Goal: Task Accomplishment & Management: Use online tool/utility

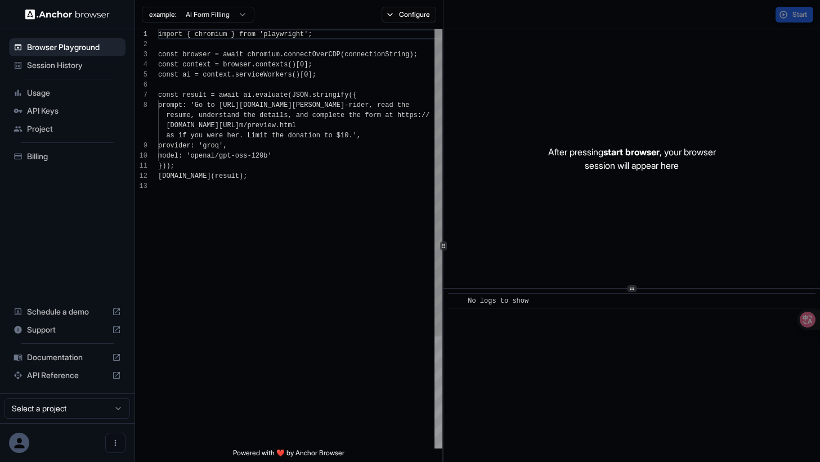
scroll to position [71, 0]
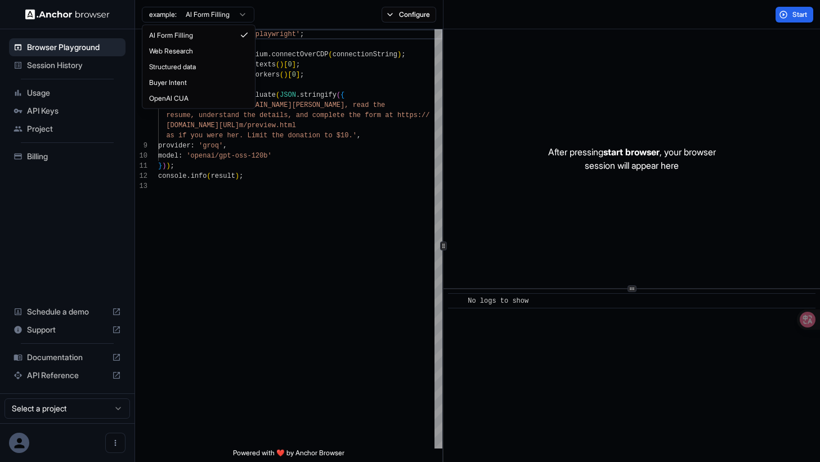
click at [245, 20] on html "Browser Playground Session History Usage API Keys Project Billing Schedule a de…" at bounding box center [410, 231] width 820 height 462
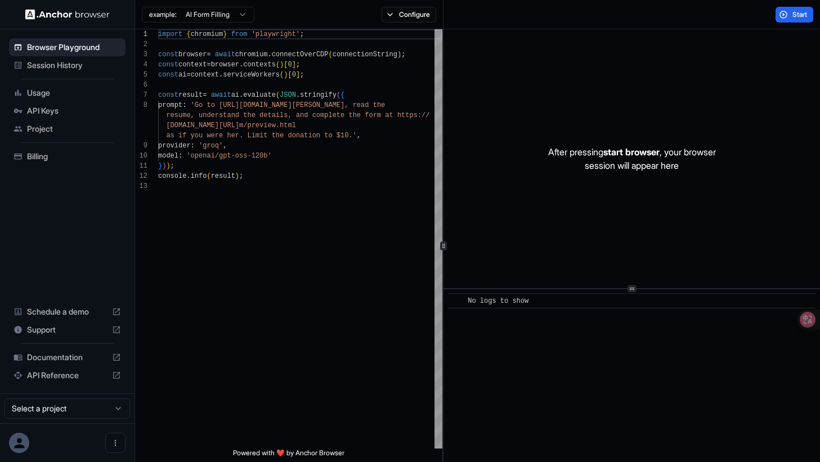
click at [245, 18] on html "Browser Playground Session History Usage API Keys Project Billing Schedule a de…" at bounding box center [410, 231] width 820 height 462
click at [386, 78] on div "import { chromium } from 'playwright' ; const browser = await chromium . connec…" at bounding box center [300, 314] width 284 height 571
click at [121, 414] on html "Browser Playground Session History Usage API Keys Project Billing Schedule a de…" at bounding box center [410, 231] width 820 height 462
click at [279, 304] on html "Browser Playground Session History Usage API Keys Project Billing Schedule a de…" at bounding box center [410, 231] width 820 height 462
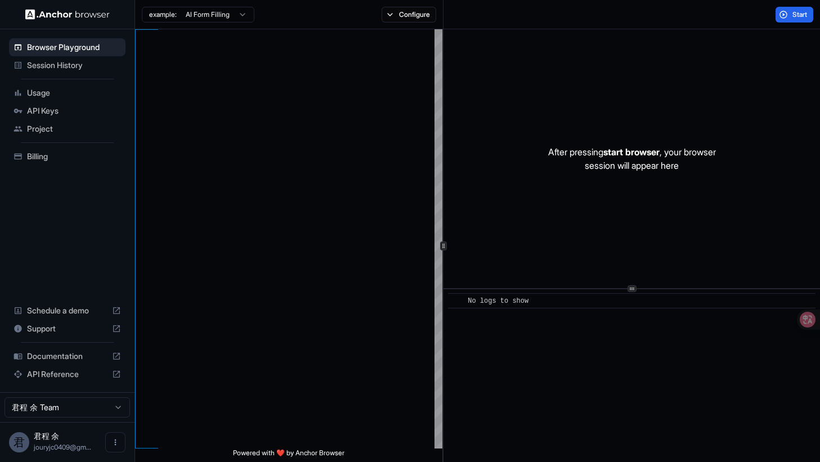
scroll to position [71, 0]
